Goal: Task Accomplishment & Management: Manage account settings

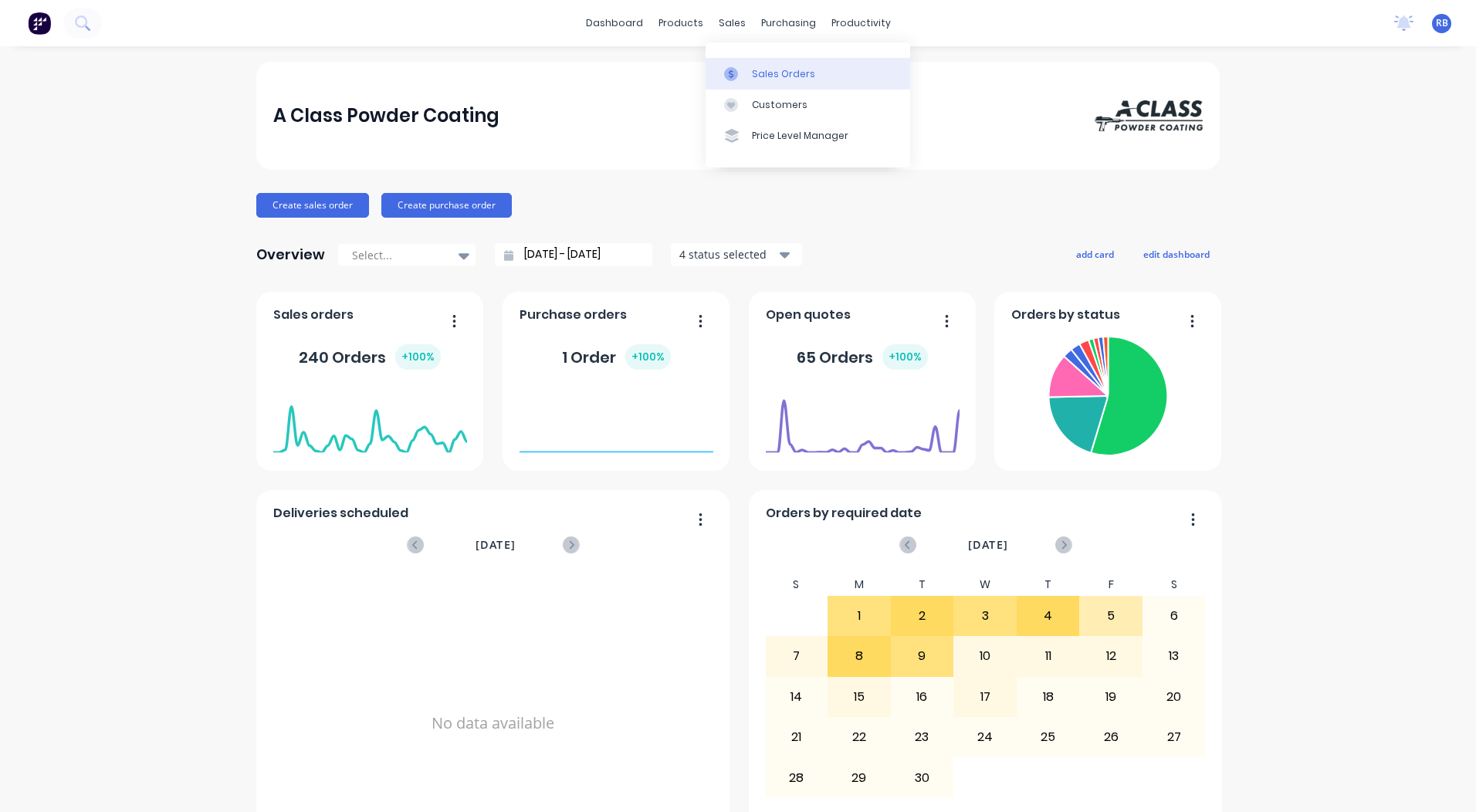
click at [775, 78] on div "Sales Orders" at bounding box center [783, 74] width 63 height 14
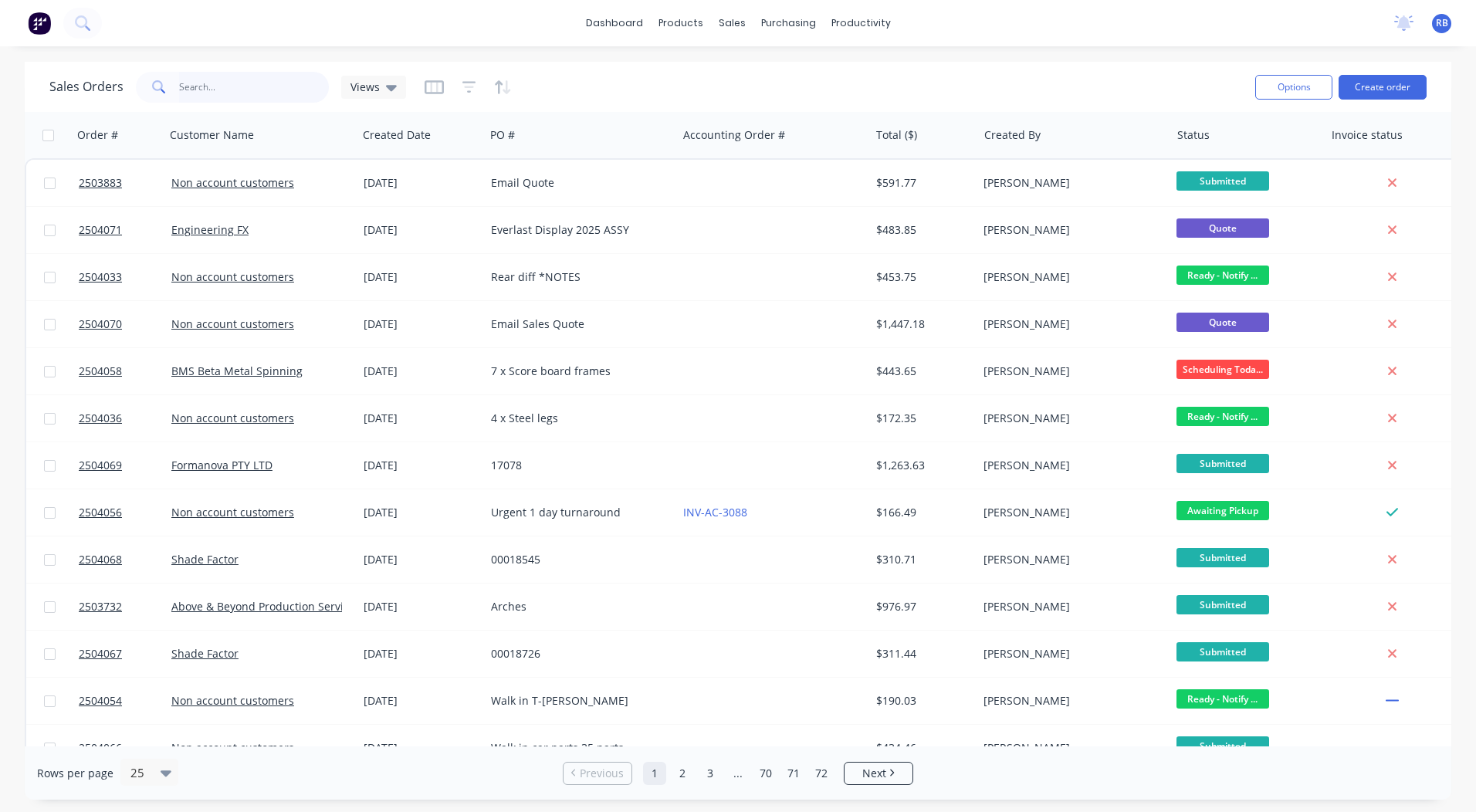
click at [231, 95] on input "text" at bounding box center [254, 87] width 150 height 31
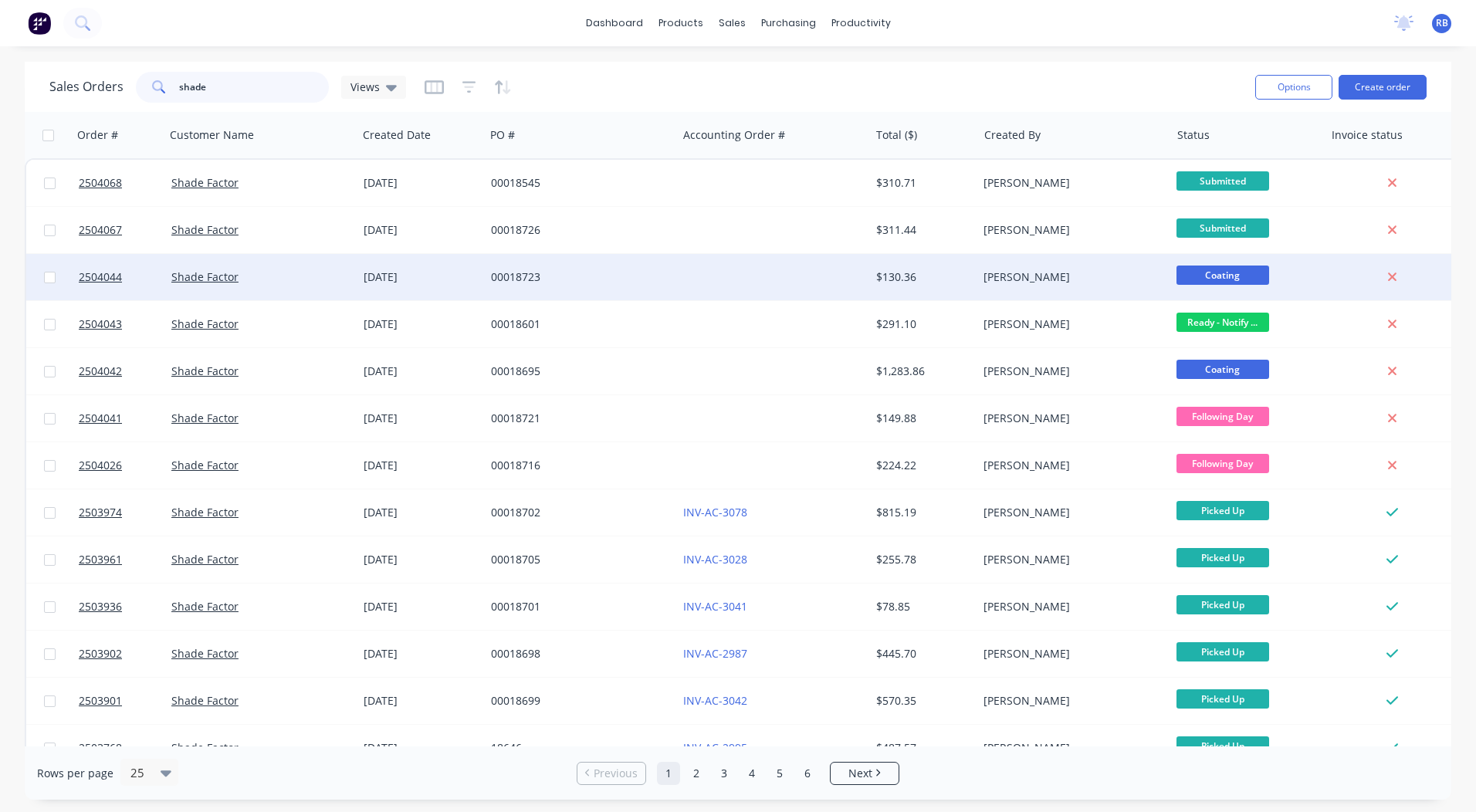
type input "shade"
click at [1066, 270] on div "[PERSON_NAME]" at bounding box center [1069, 276] width 171 height 15
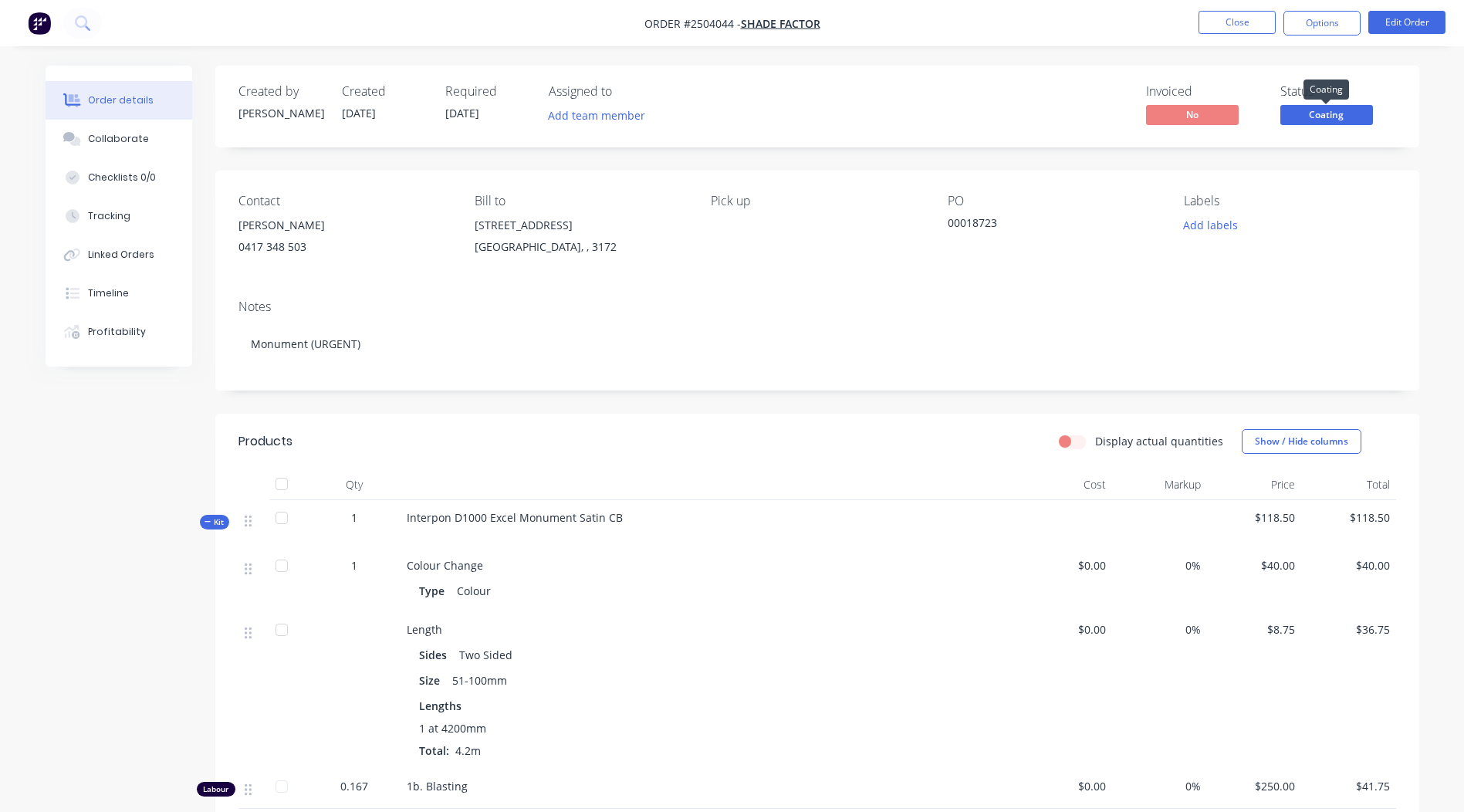
click at [1333, 116] on span "Coating" at bounding box center [1327, 115] width 92 height 19
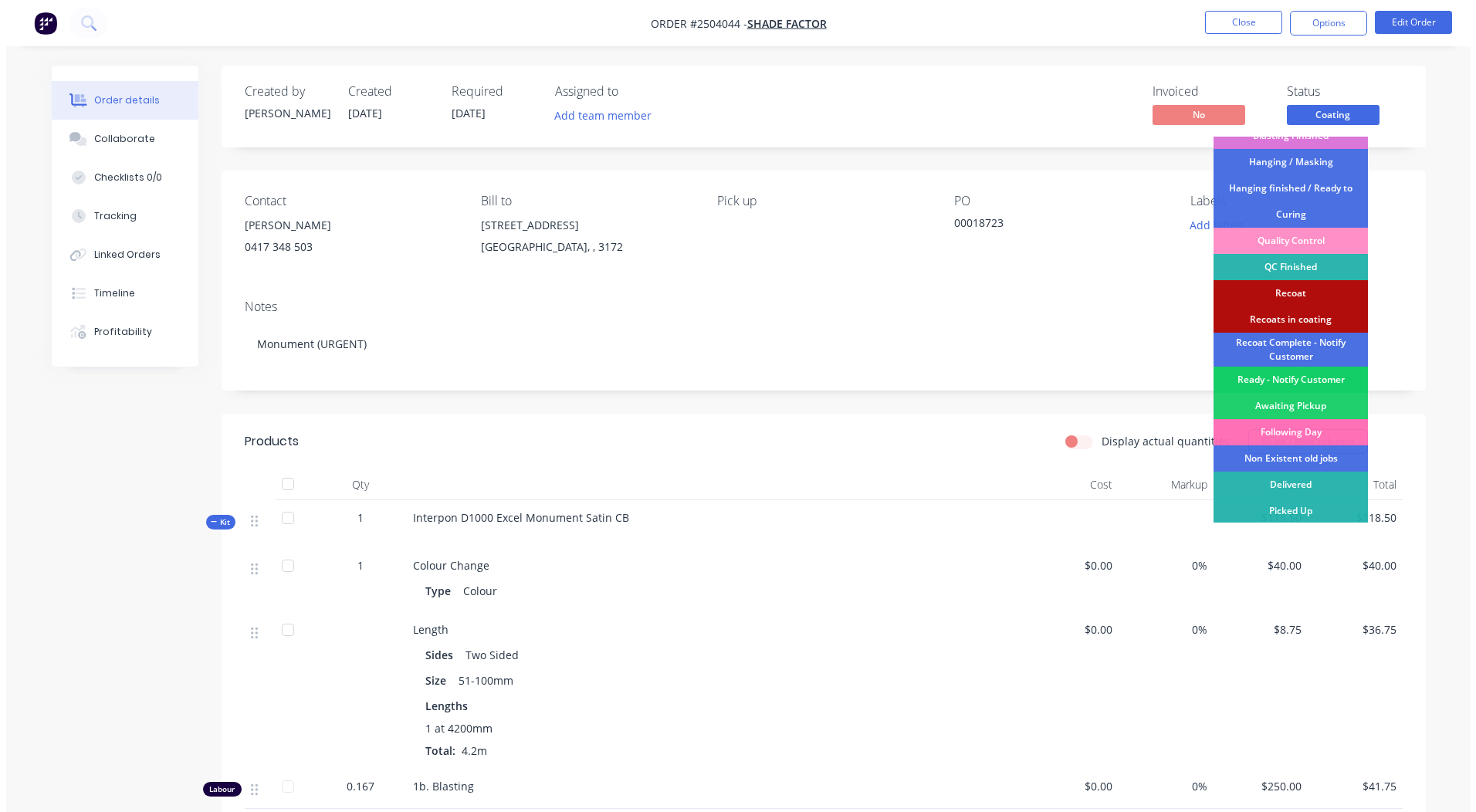
scroll to position [330, 0]
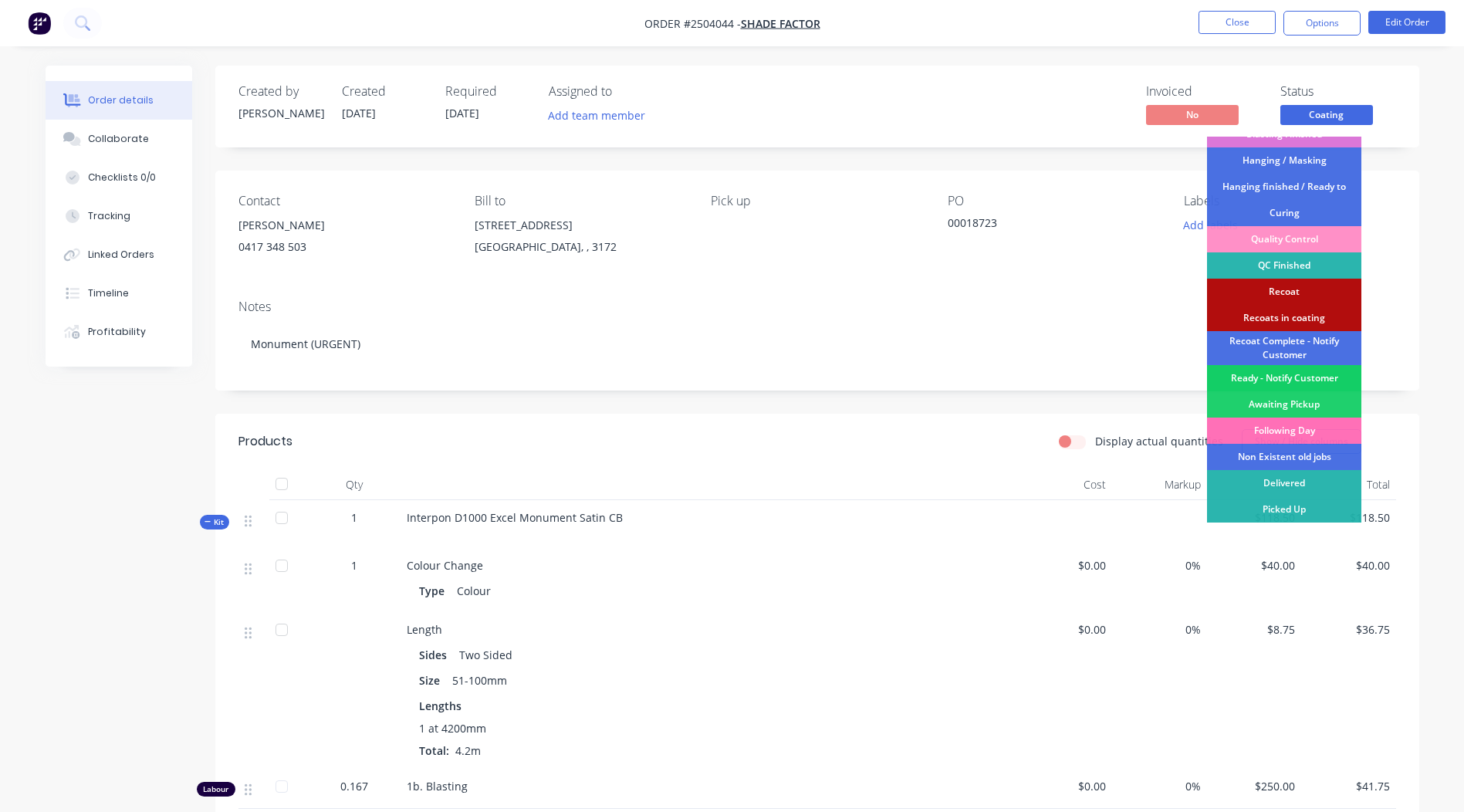
click at [1293, 375] on div "Ready - Notify Customer" at bounding box center [1284, 377] width 154 height 27
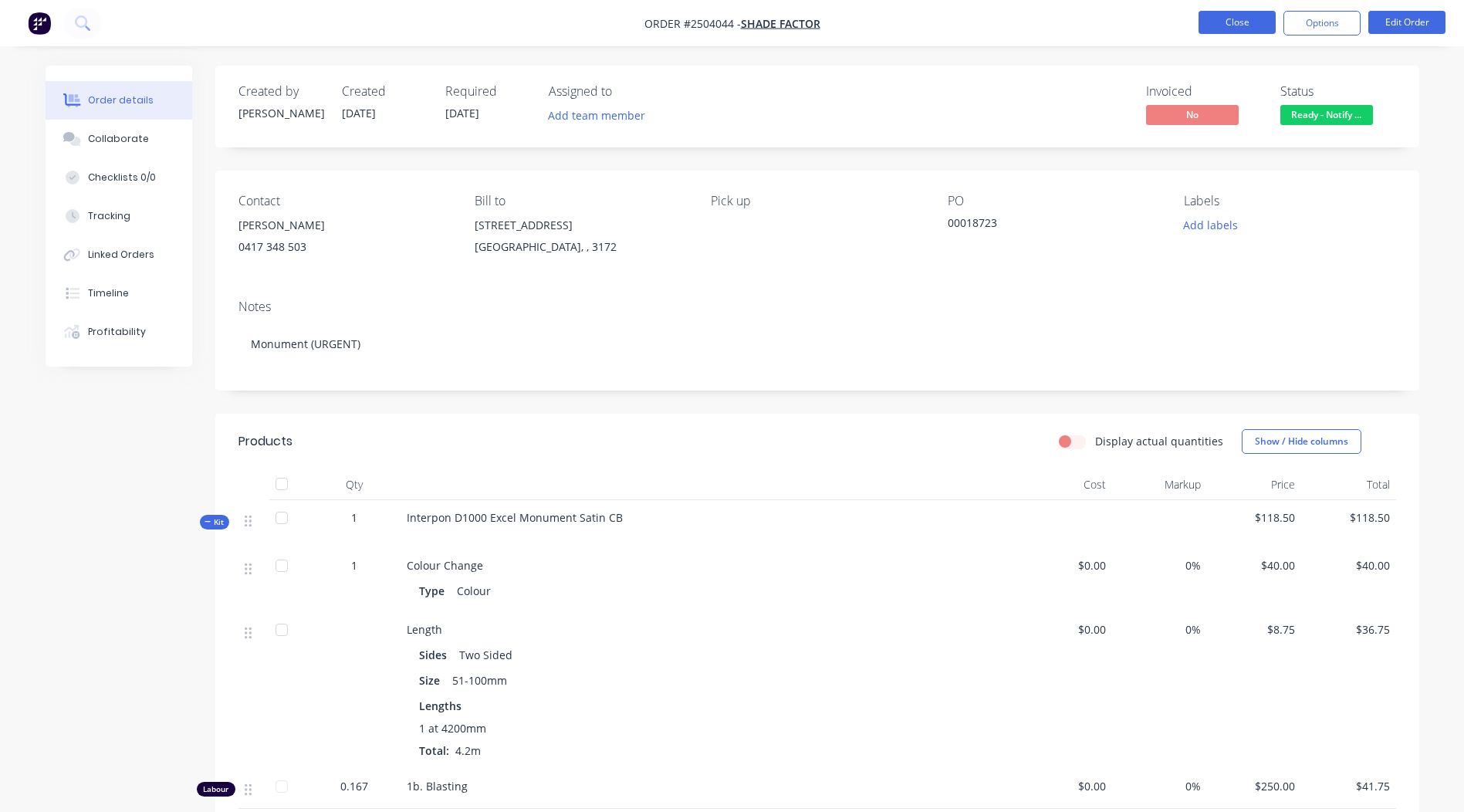
click at [1237, 22] on button "Close" at bounding box center [1237, 22] width 77 height 23
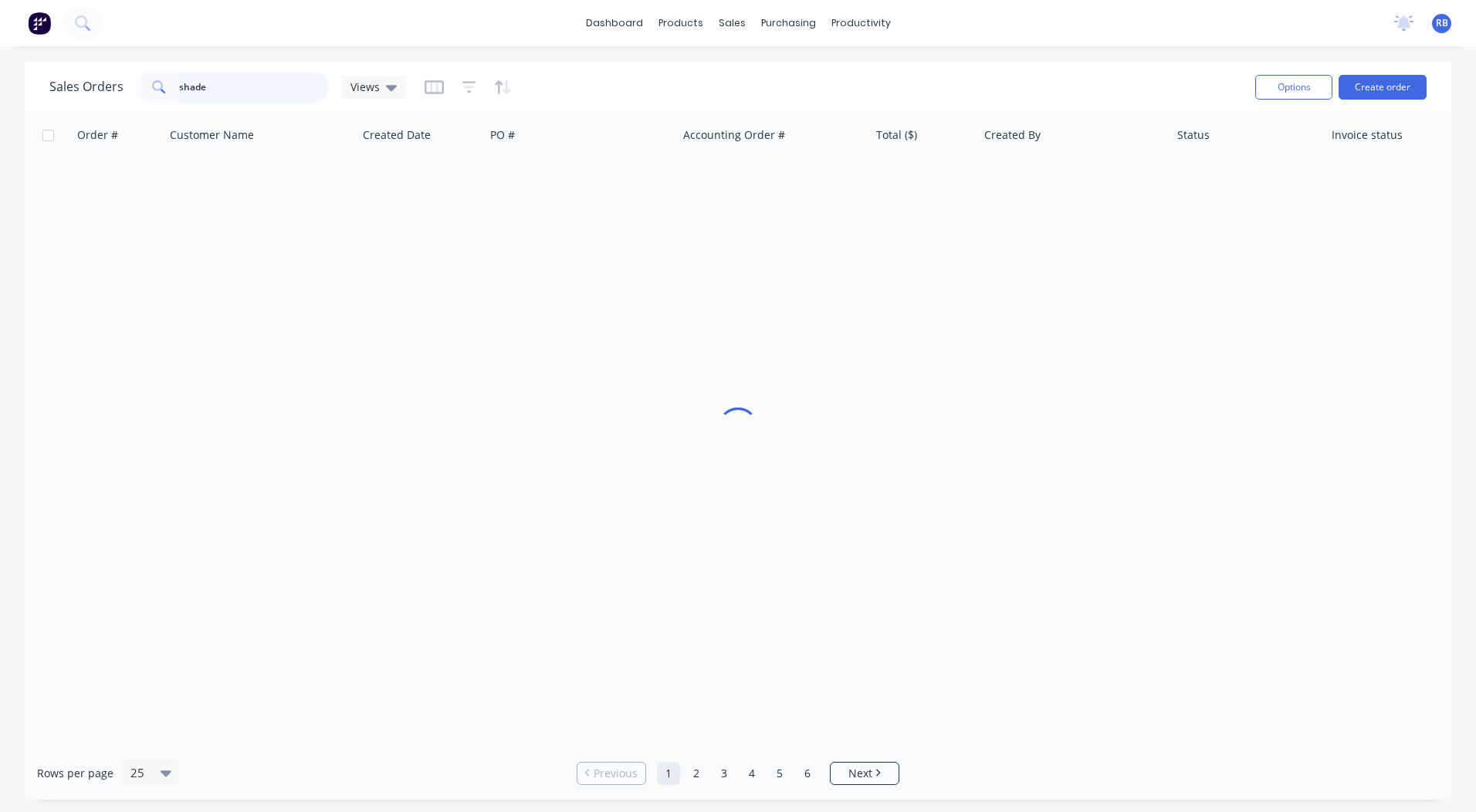
drag, startPoint x: 276, startPoint y: 85, endPoint x: 0, endPoint y: 52, distance: 278.0
click at [0, 78] on html "dashboard products sales purchasing productivity dashboard products Product Cat…" at bounding box center [738, 406] width 1476 height 812
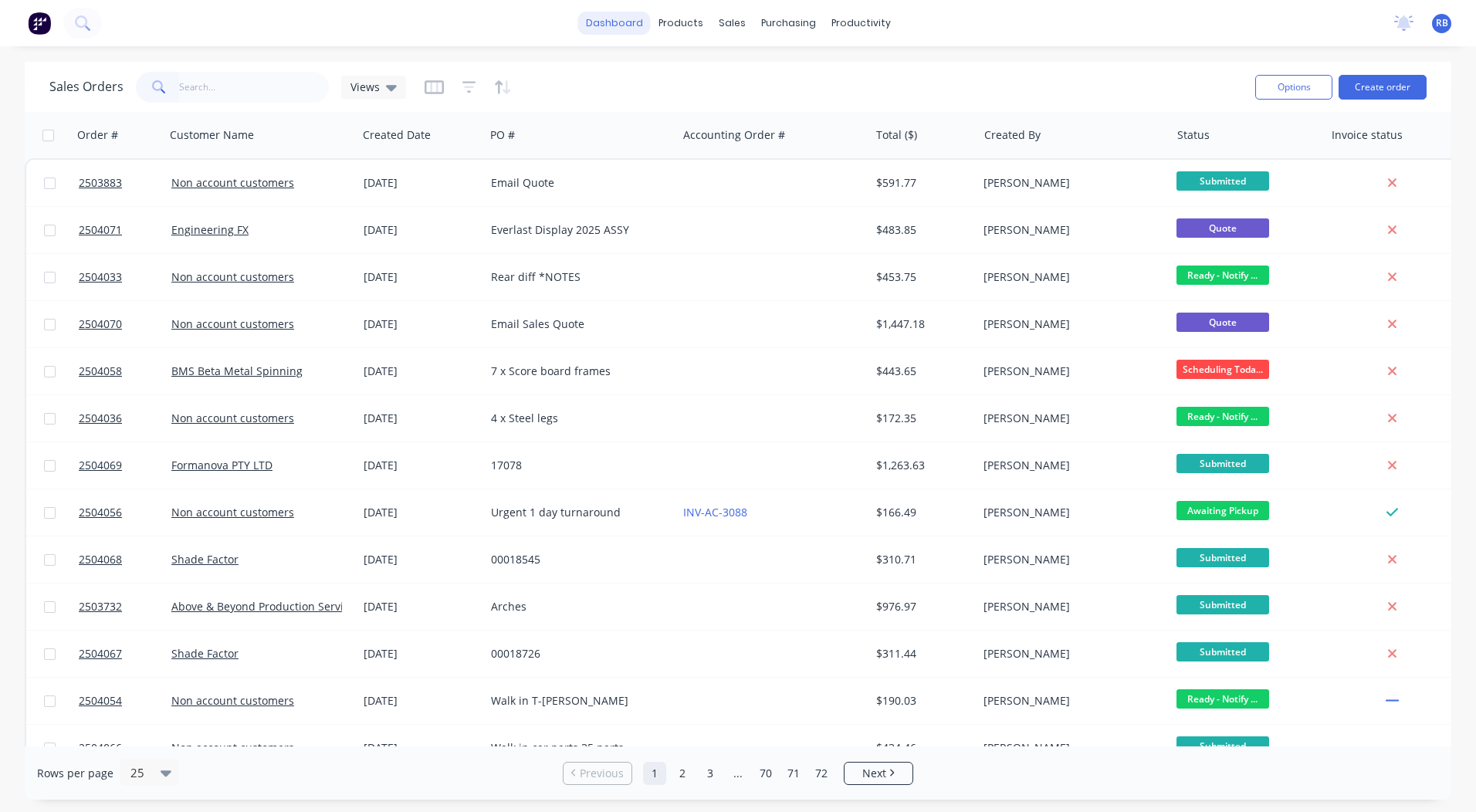
click at [621, 22] on link "dashboard" at bounding box center [615, 22] width 72 height 23
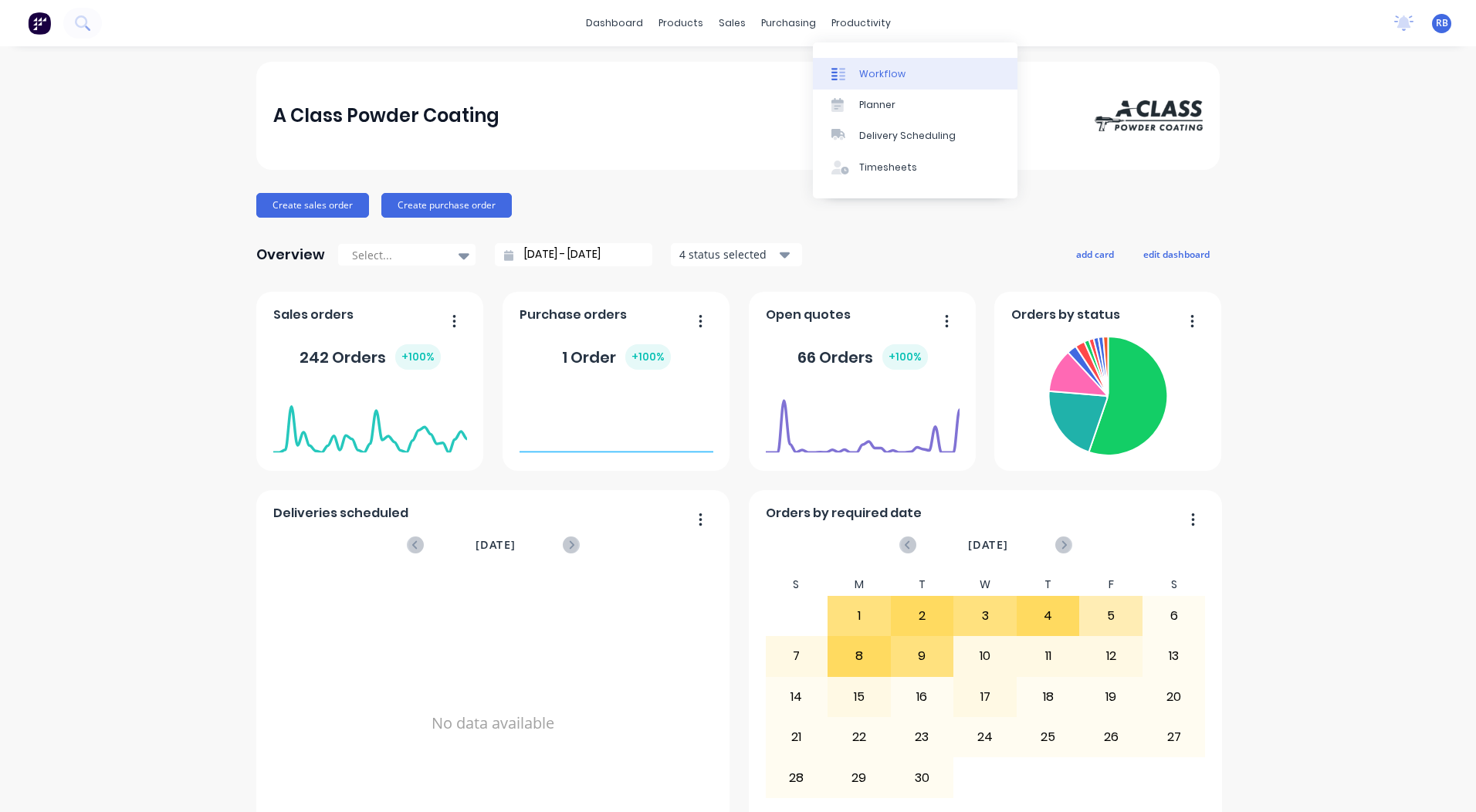
click at [877, 69] on div "Workflow" at bounding box center [882, 74] width 47 height 14
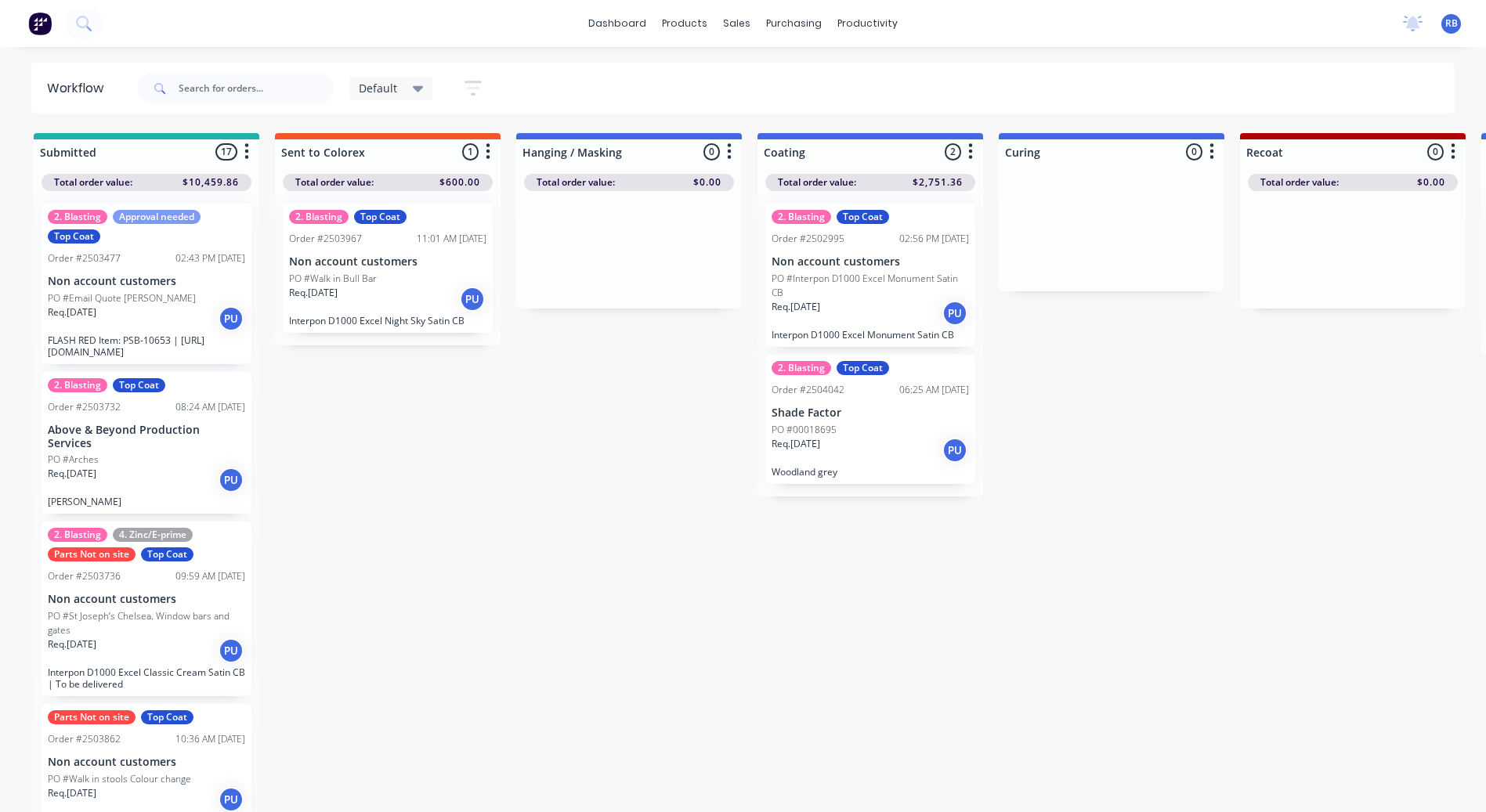
click at [618, 15] on link "dashboard" at bounding box center [617, 23] width 73 height 24
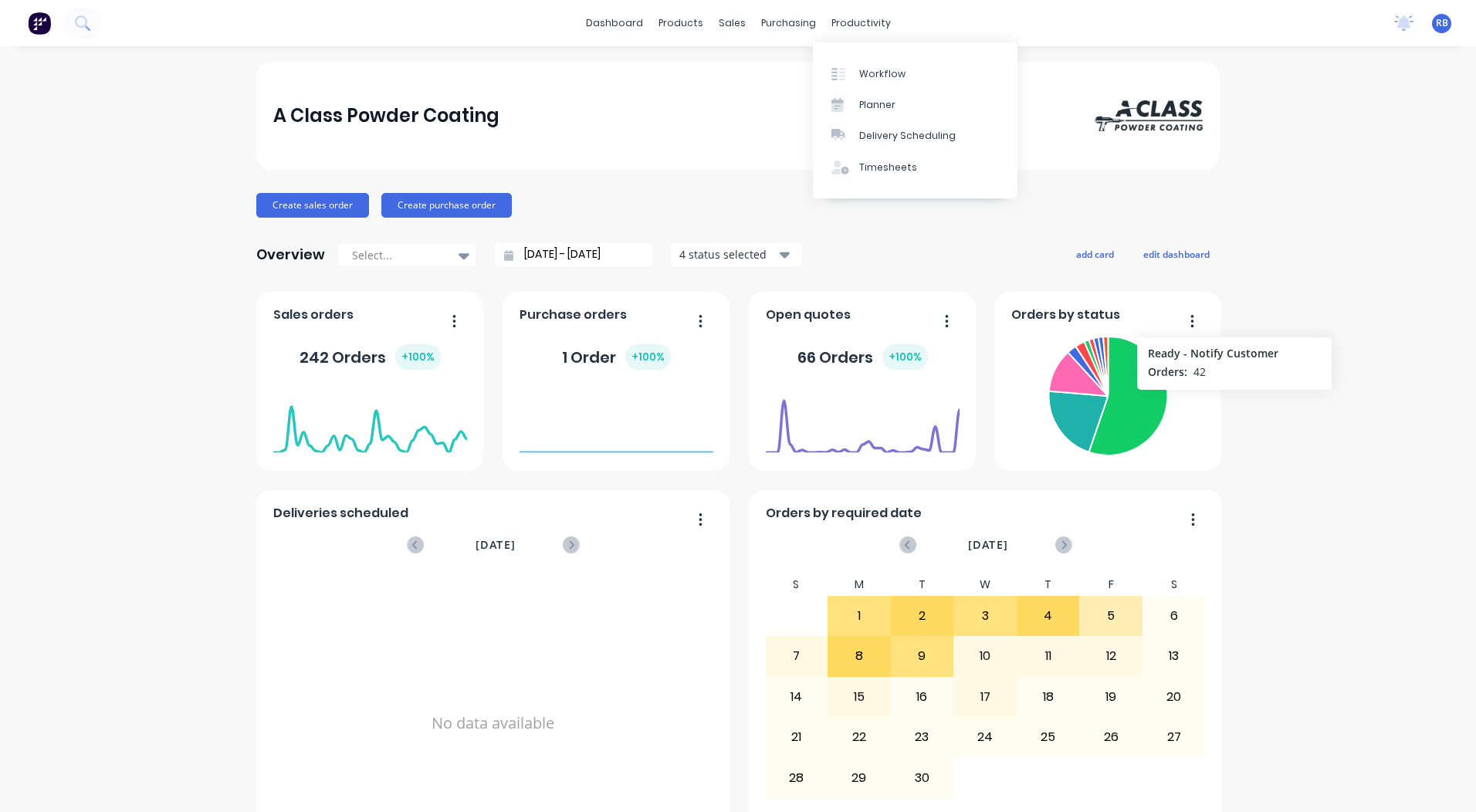
click at [671, 78] on div "A Class Powder Coating" at bounding box center [738, 116] width 963 height 108
click at [743, 59] on link "Sales Orders" at bounding box center [808, 73] width 205 height 31
